Goal: Task Accomplishment & Management: Use online tool/utility

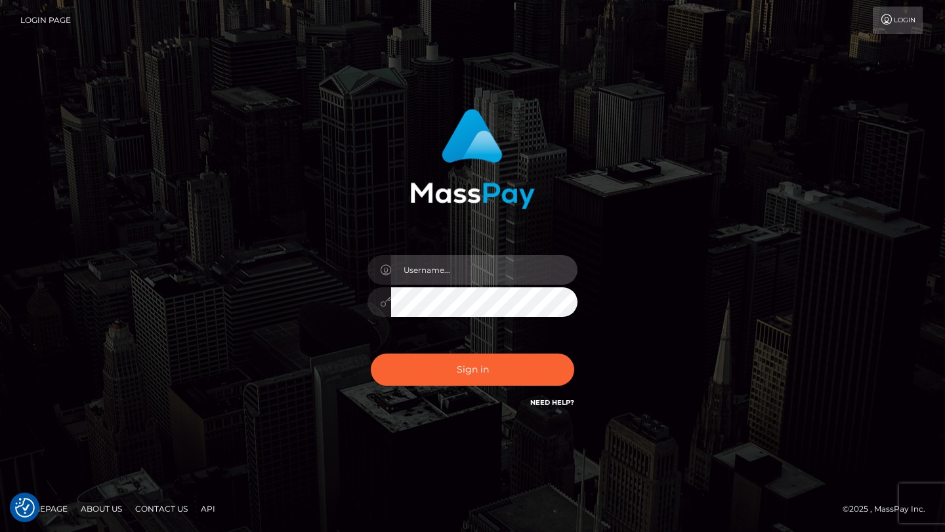
click at [477, 271] on input "text" at bounding box center [484, 270] width 186 height 30
type input "tyler.gig"
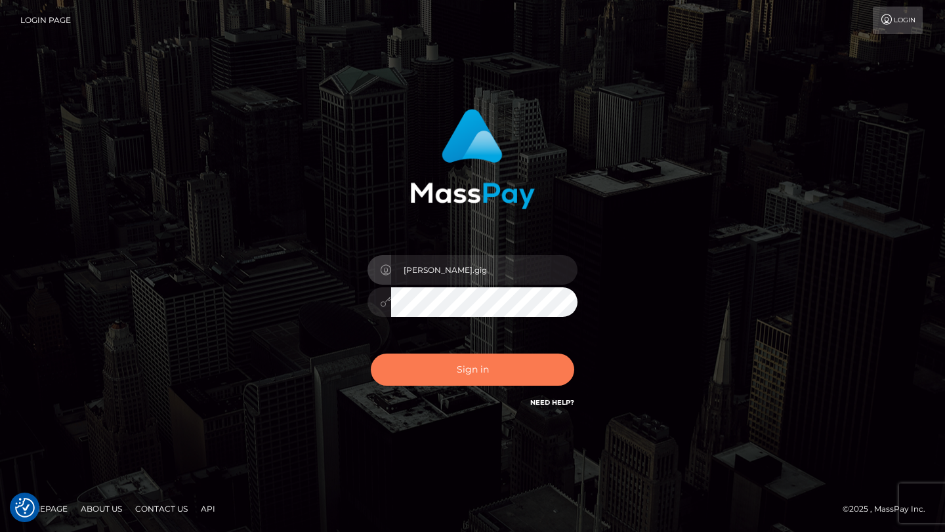
click at [487, 367] on button "Sign in" at bounding box center [472, 370] width 203 height 32
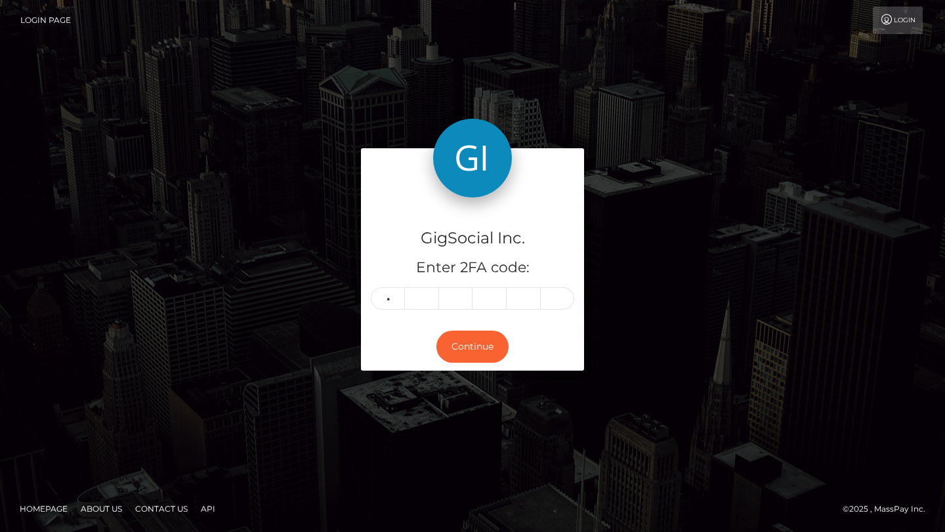
type input "0"
type input "2"
type input "3"
type input "2"
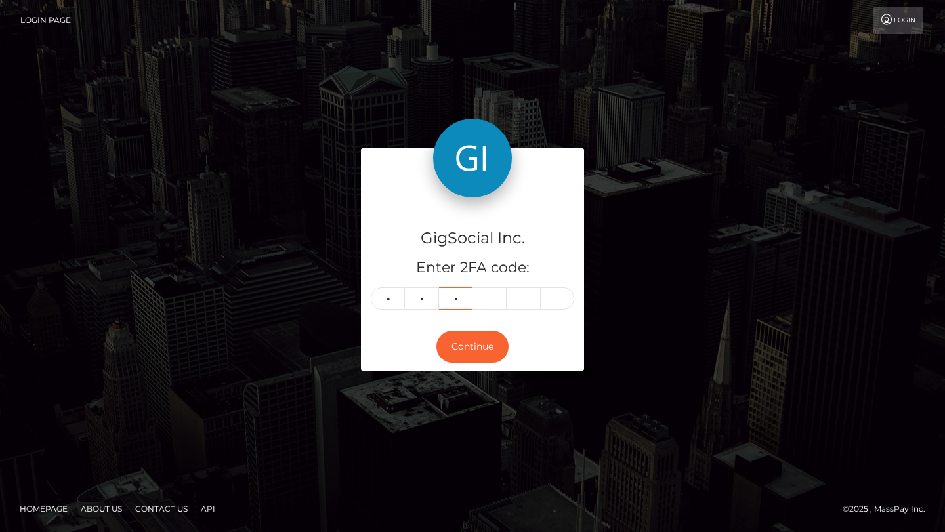
type input "6"
type input "3"
type input "1"
type input "7"
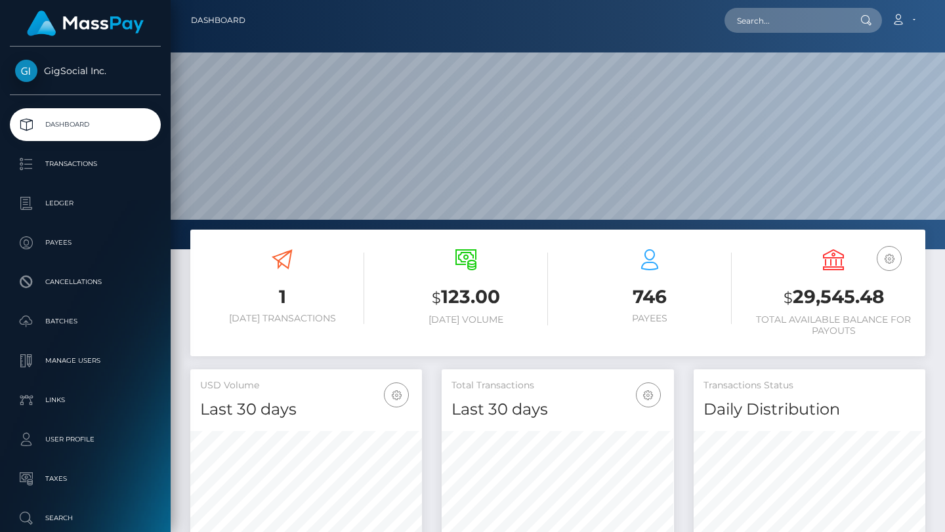
scroll to position [232, 232]
click at [809, 18] on input "text" at bounding box center [785, 20] width 123 height 25
paste input "gmheck17@gmail.com"
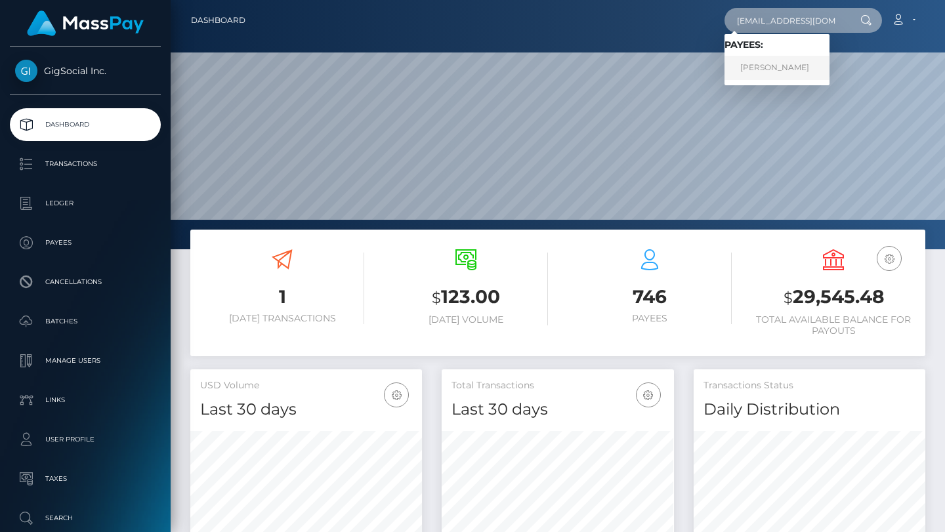
type input "gmheck17@gmail.com"
click at [785, 66] on link "Gabrielle Heck" at bounding box center [776, 68] width 105 height 24
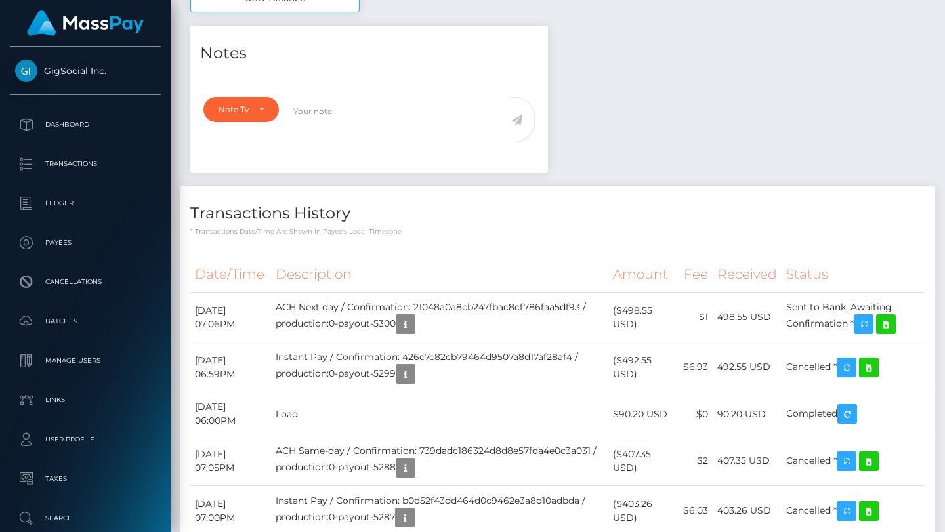
scroll to position [581, 0]
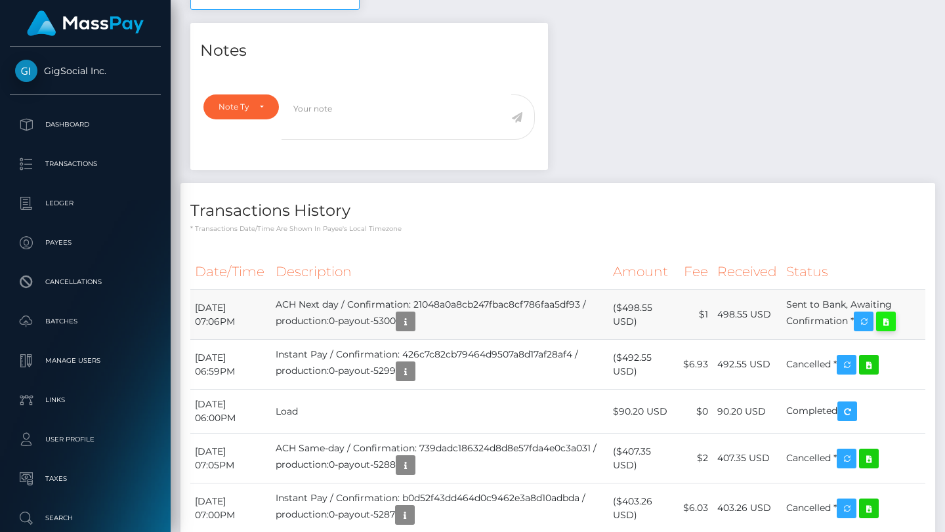
click at [893, 321] on icon at bounding box center [886, 322] width 16 height 16
